Goal: Information Seeking & Learning: Learn about a topic

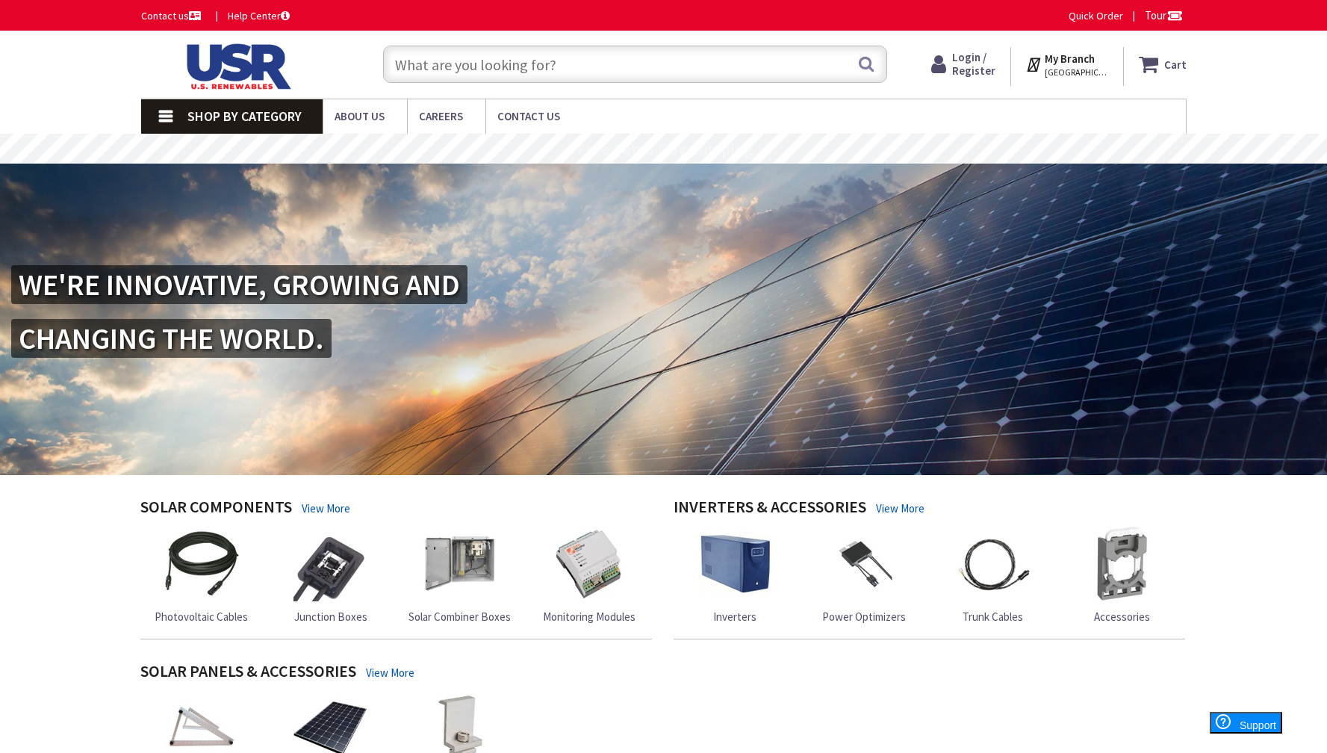
click at [995, 63] on span "Login / Register" at bounding box center [973, 64] width 43 height 28
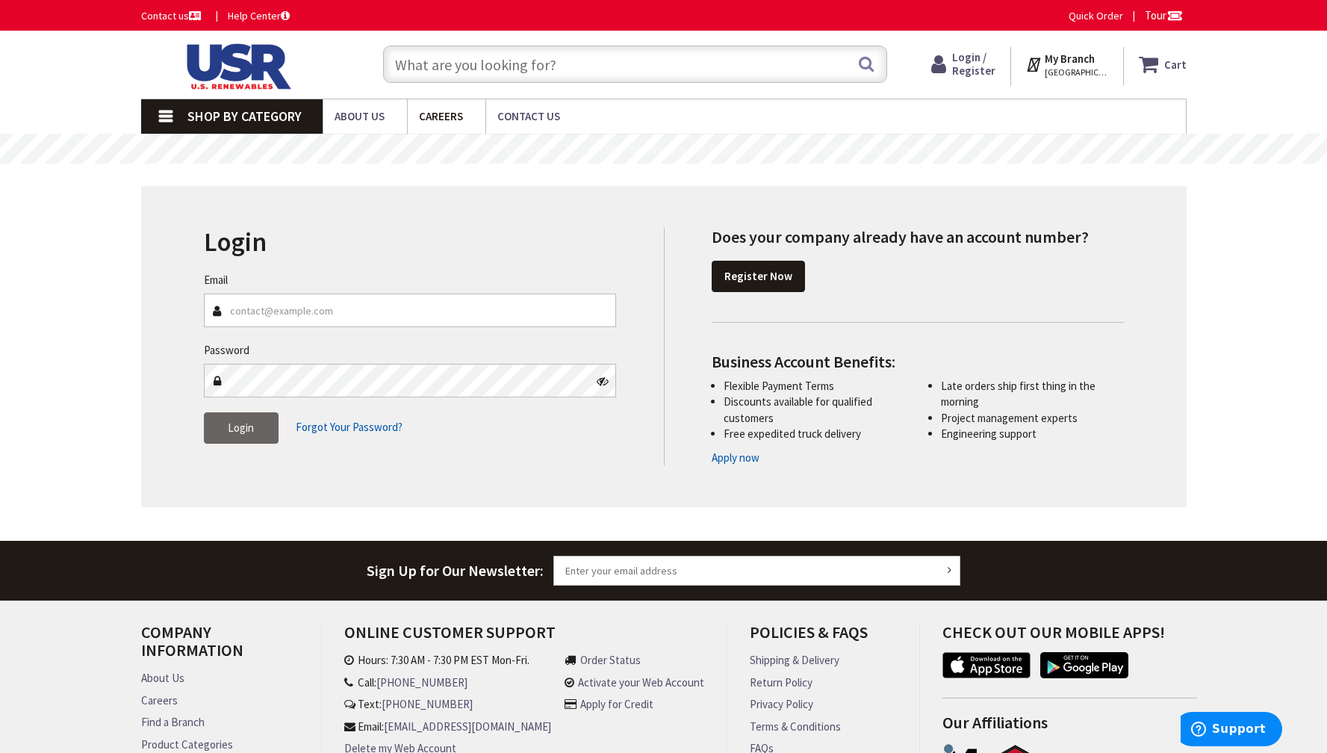
click at [446, 120] on span "Careers" at bounding box center [441, 116] width 44 height 14
